Goal: Task Accomplishment & Management: Manage account settings

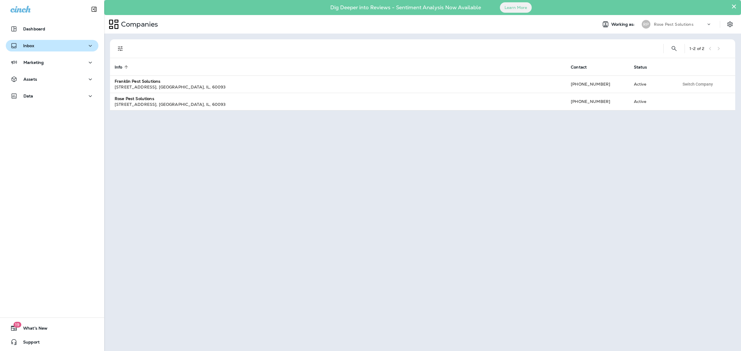
click at [40, 45] on div "Inbox" at bounding box center [51, 45] width 83 height 7
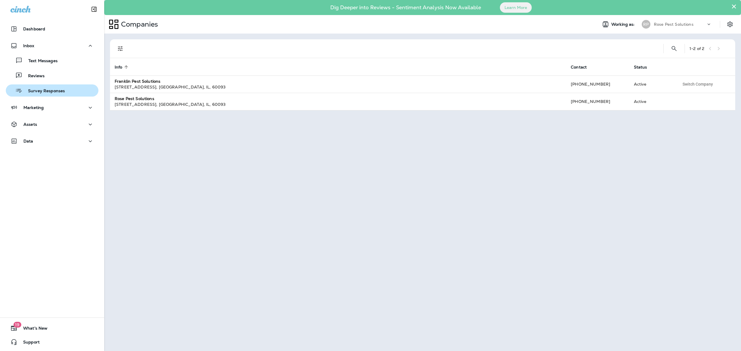
click at [36, 89] on p "Survey Responses" at bounding box center [43, 92] width 43 height 6
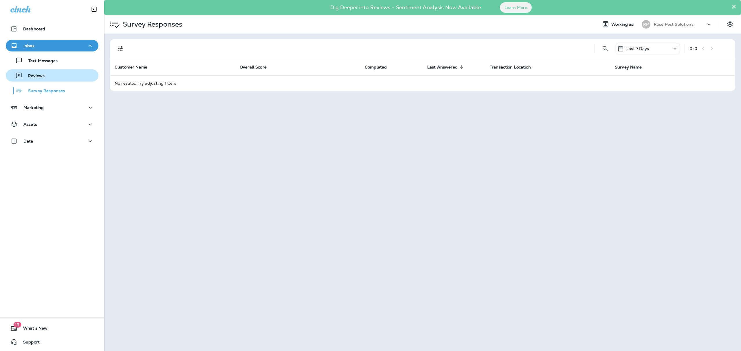
click at [34, 74] on p "Reviews" at bounding box center [33, 77] width 22 height 6
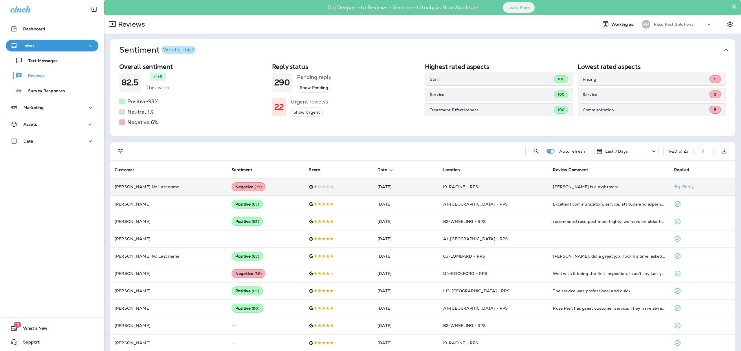
click at [145, 186] on p "[PERSON_NAME] No Last name" at bounding box center [169, 187] width 108 height 5
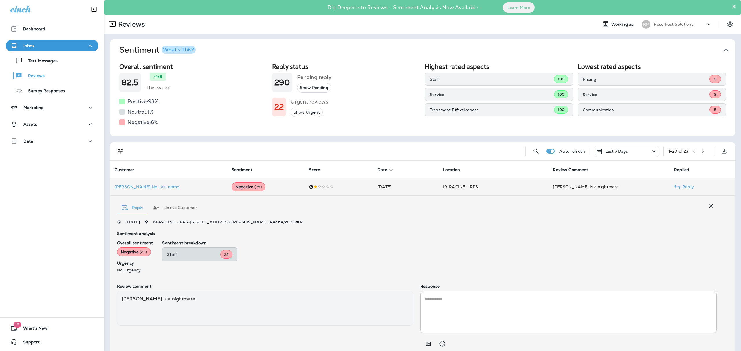
scroll to position [20, 0]
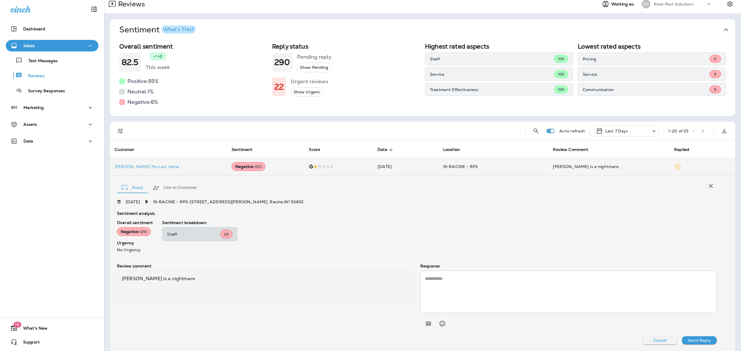
click at [303, 94] on button "Show Urgent" at bounding box center [307, 92] width 32 height 10
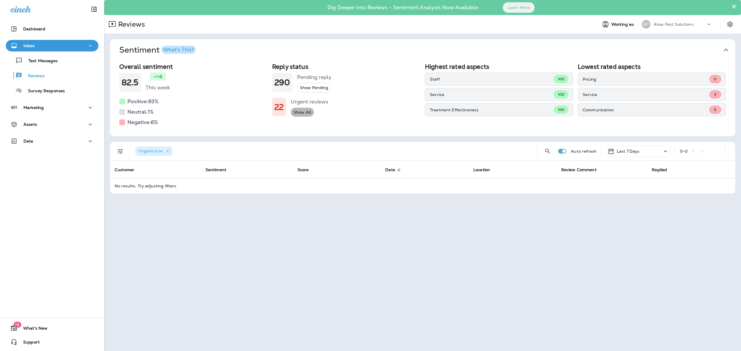
click at [301, 110] on button "Show All" at bounding box center [302, 113] width 23 height 10
